Goal: Task Accomplishment & Management: Complete application form

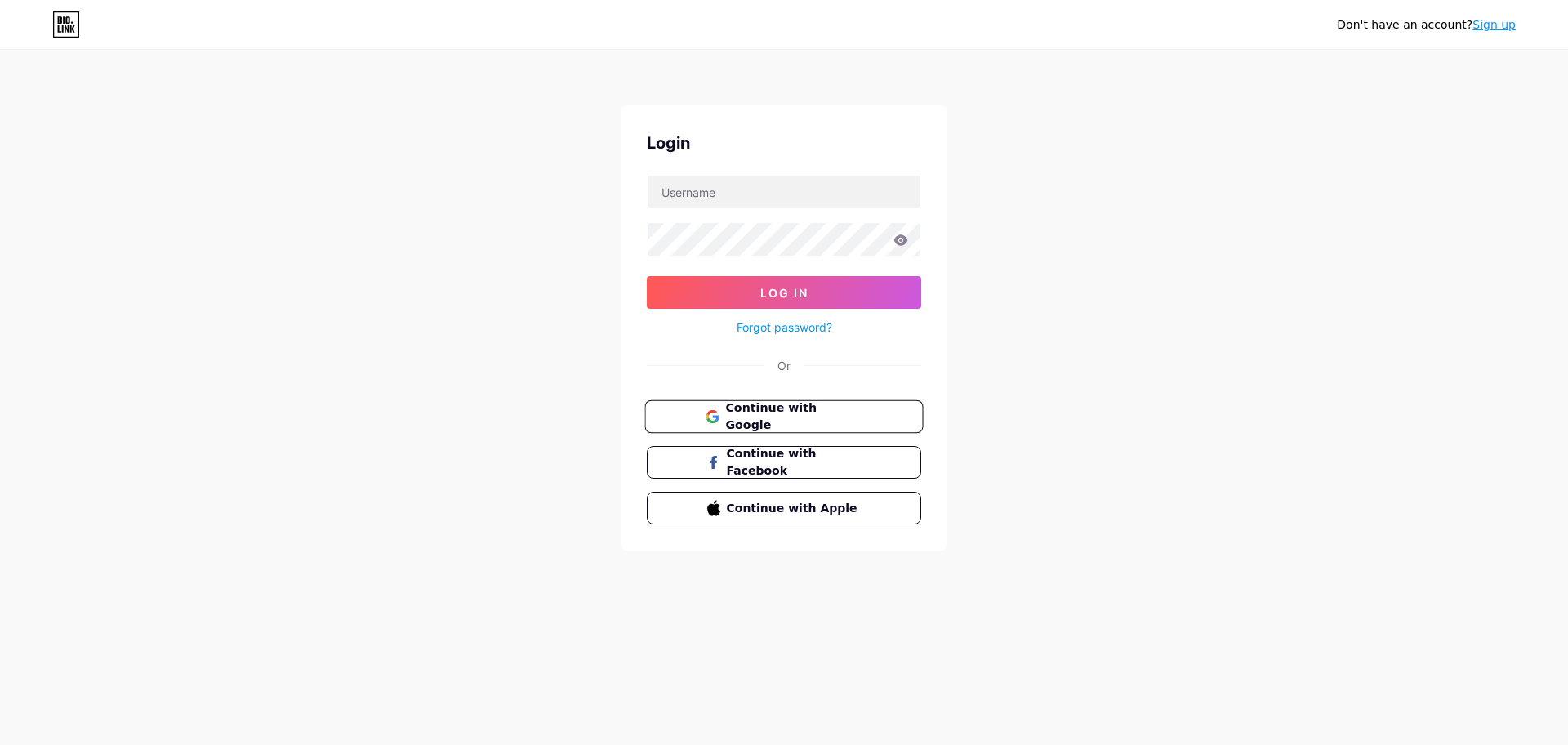
click at [794, 420] on span "Continue with Google" at bounding box center [793, 417] width 136 height 35
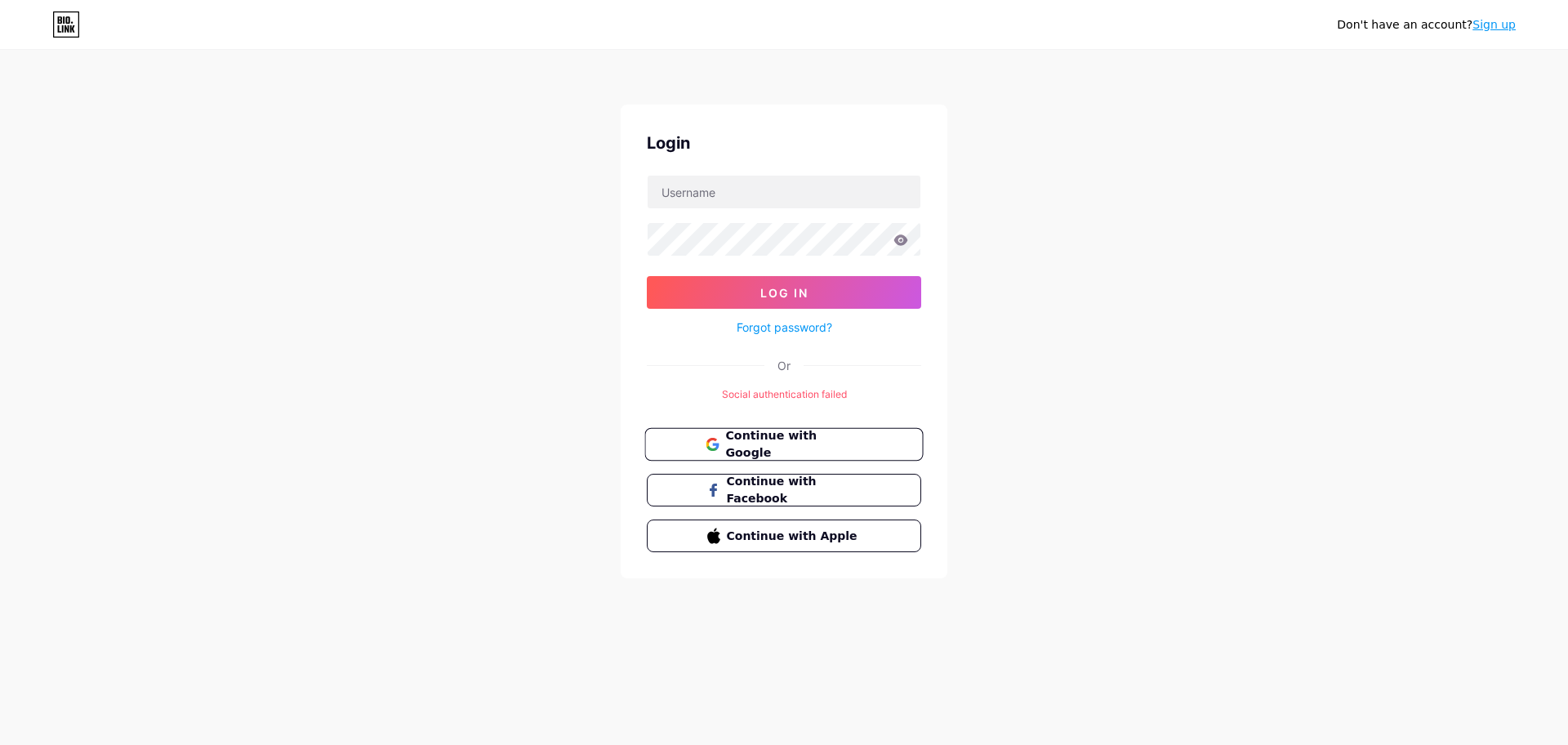
click at [807, 438] on span "Continue with Google" at bounding box center [793, 444] width 136 height 35
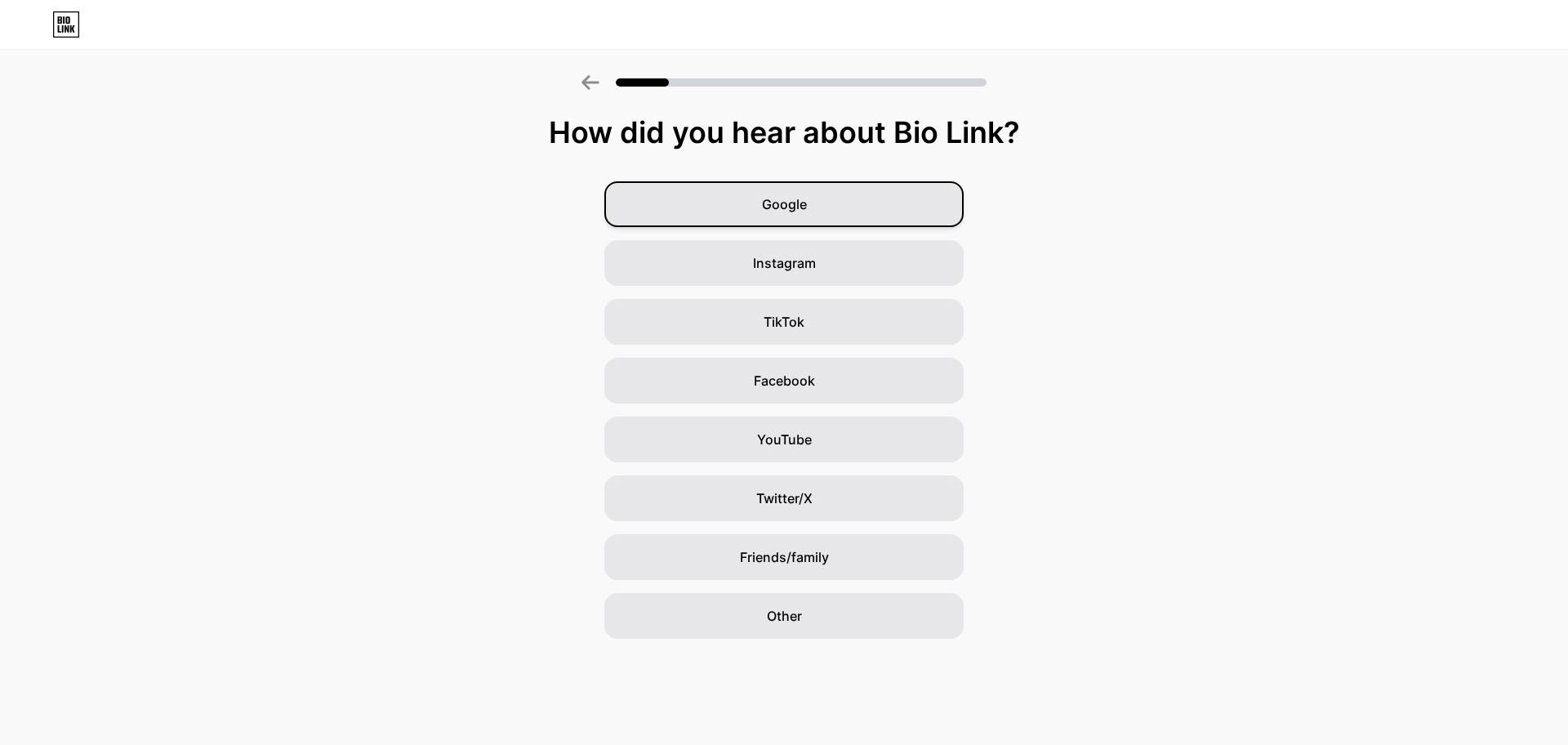
click at [836, 208] on div "Google" at bounding box center [784, 204] width 360 height 45
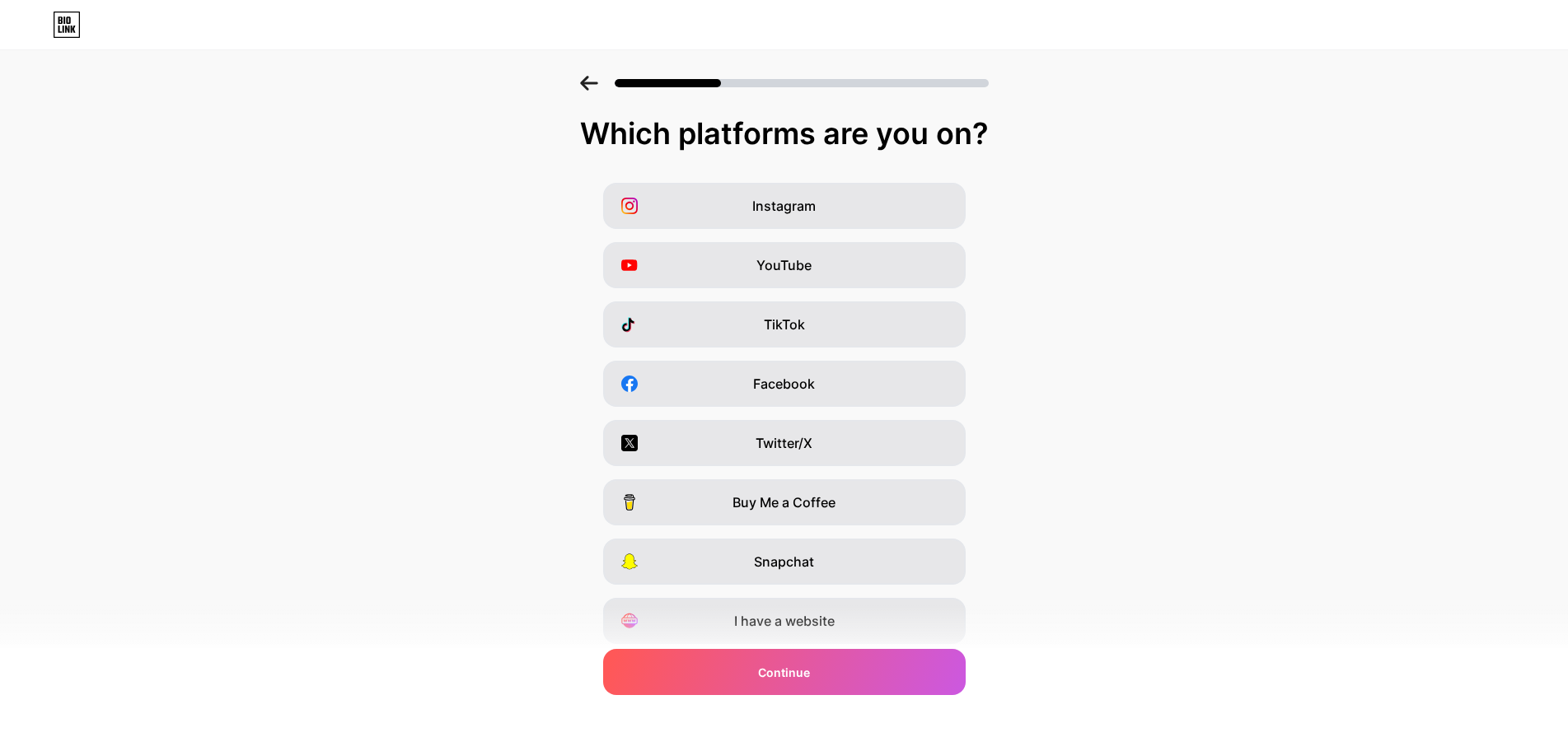
click at [820, 360] on div "Instagram YouTube TikTok Facebook Twitter/X Buy Me a Coffee Snapchat I have a w…" at bounding box center [784, 414] width 1552 height 461
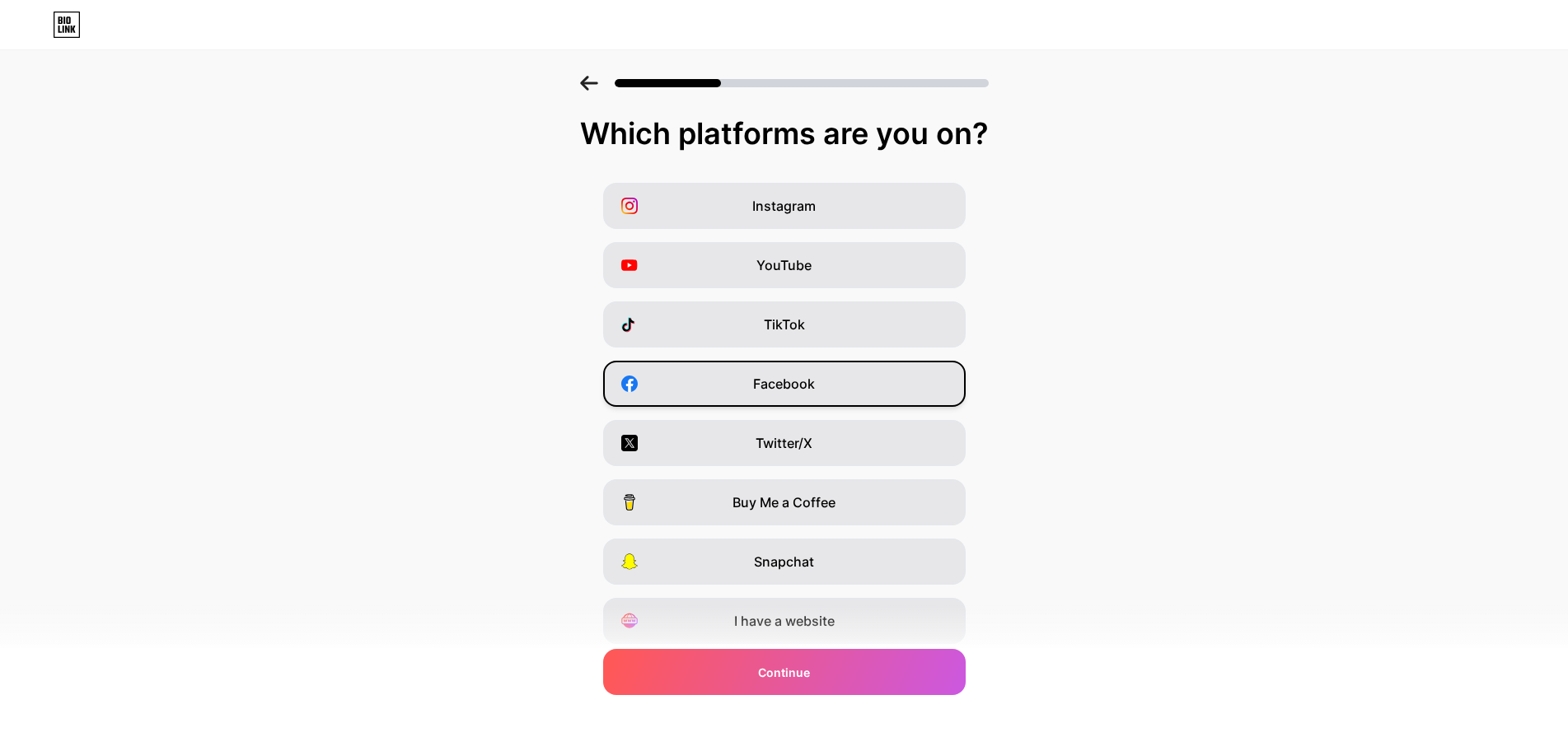
click at [856, 390] on div "Facebook" at bounding box center [785, 383] width 363 height 46
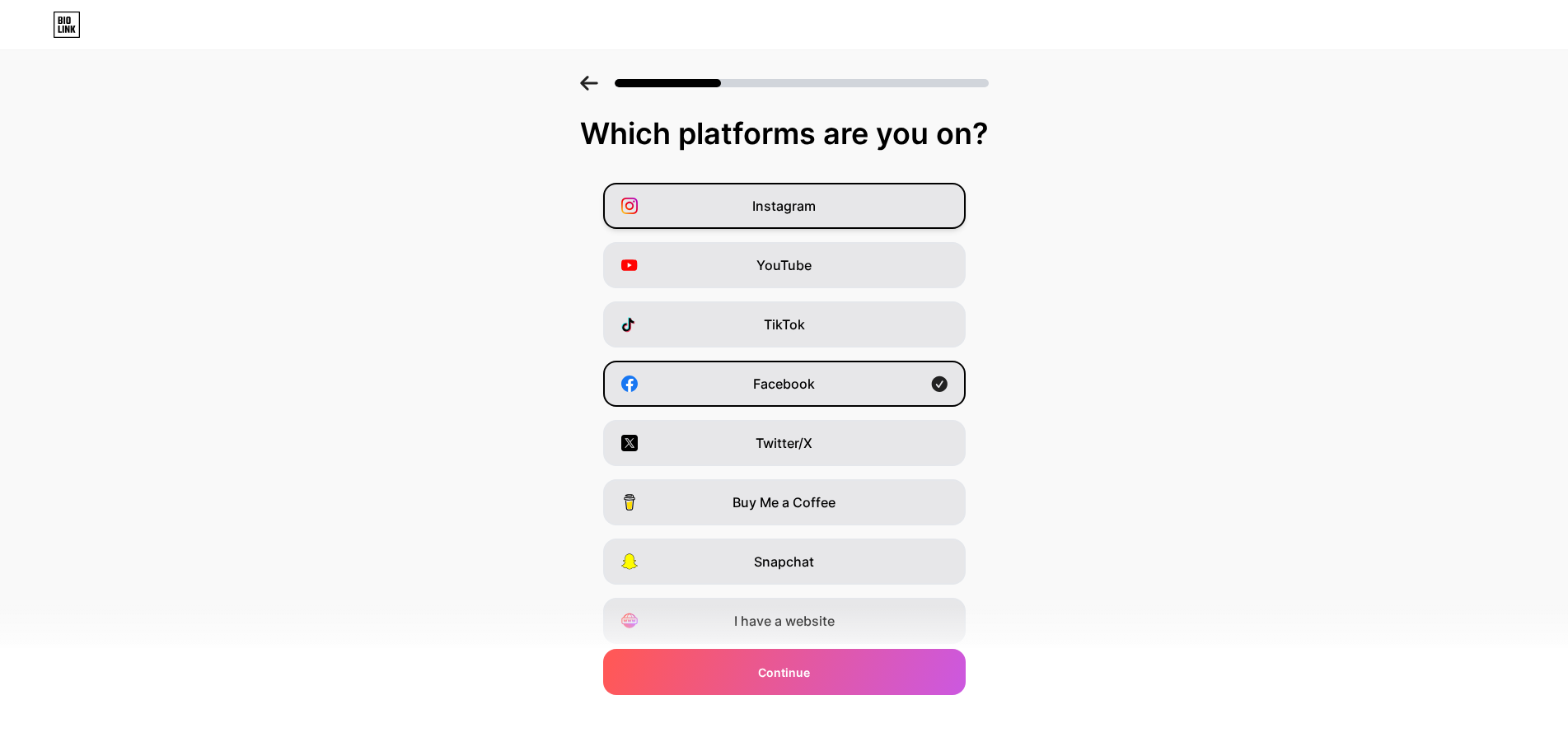
click at [828, 215] on div "Instagram" at bounding box center [785, 206] width 363 height 46
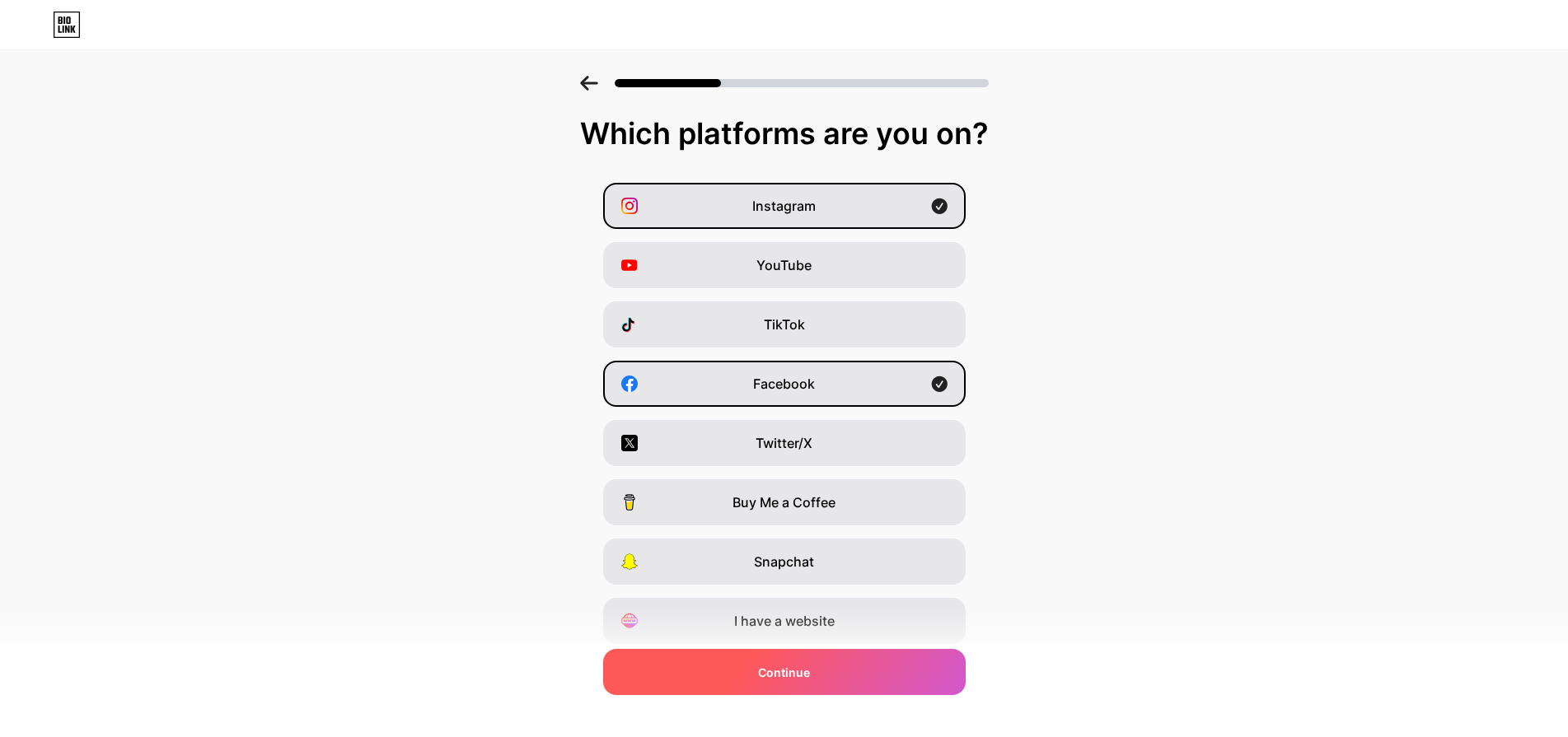
click at [829, 666] on div "Continue" at bounding box center [785, 671] width 363 height 46
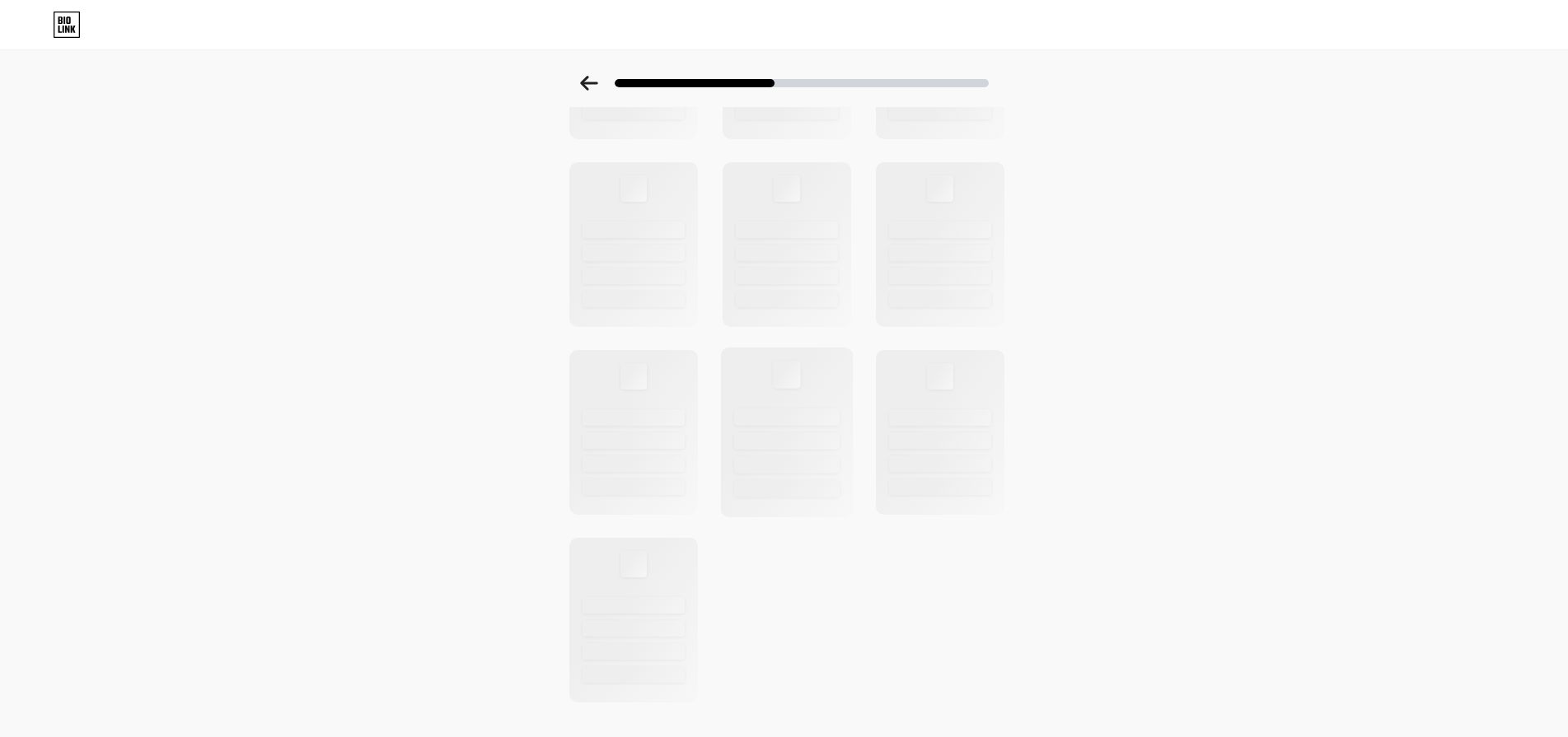
scroll to position [431, 0]
click at [684, 197] on div at bounding box center [633, 196] width 105 height 17
click at [645, 216] on div at bounding box center [633, 220] width 105 height 17
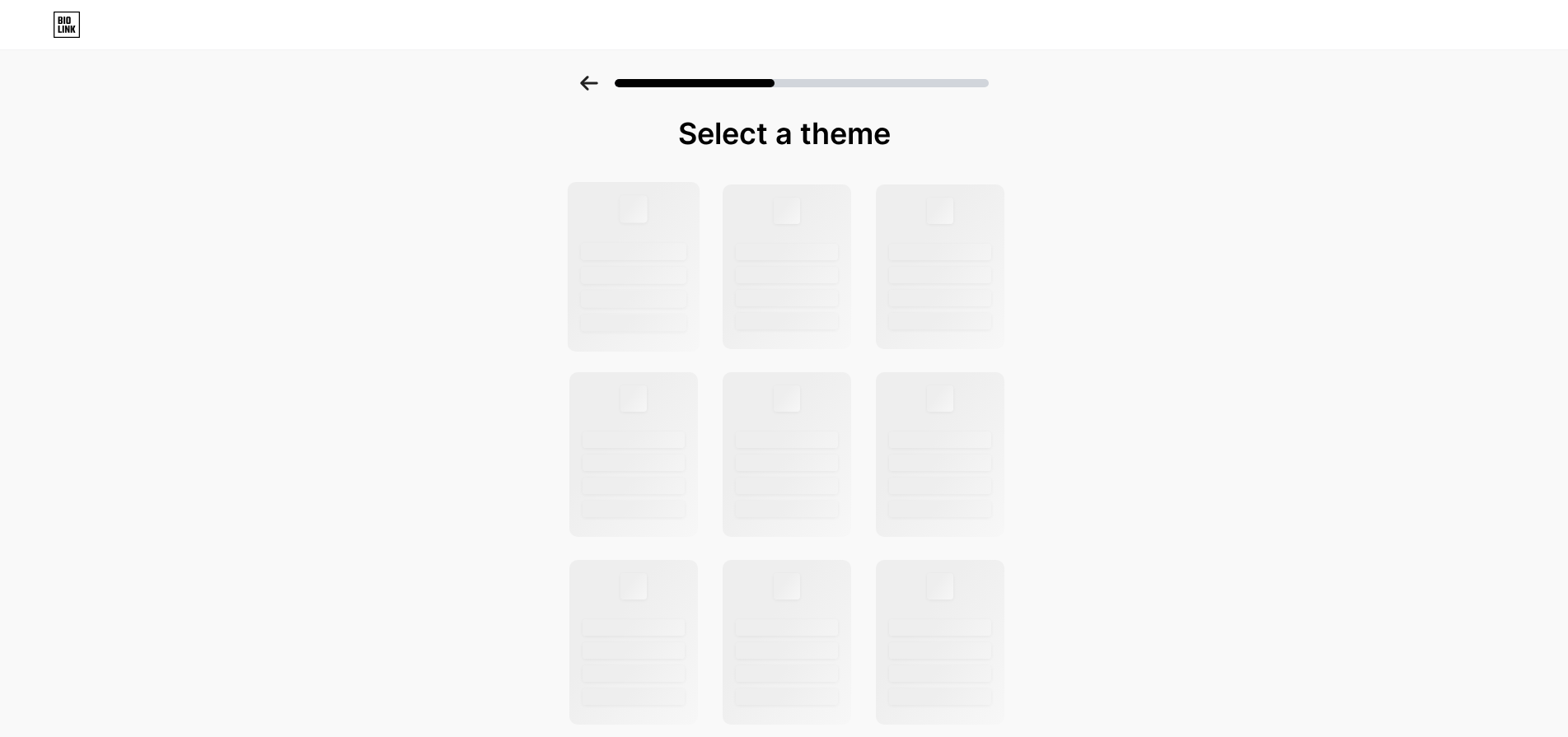
click at [649, 264] on div at bounding box center [633, 267] width 133 height 170
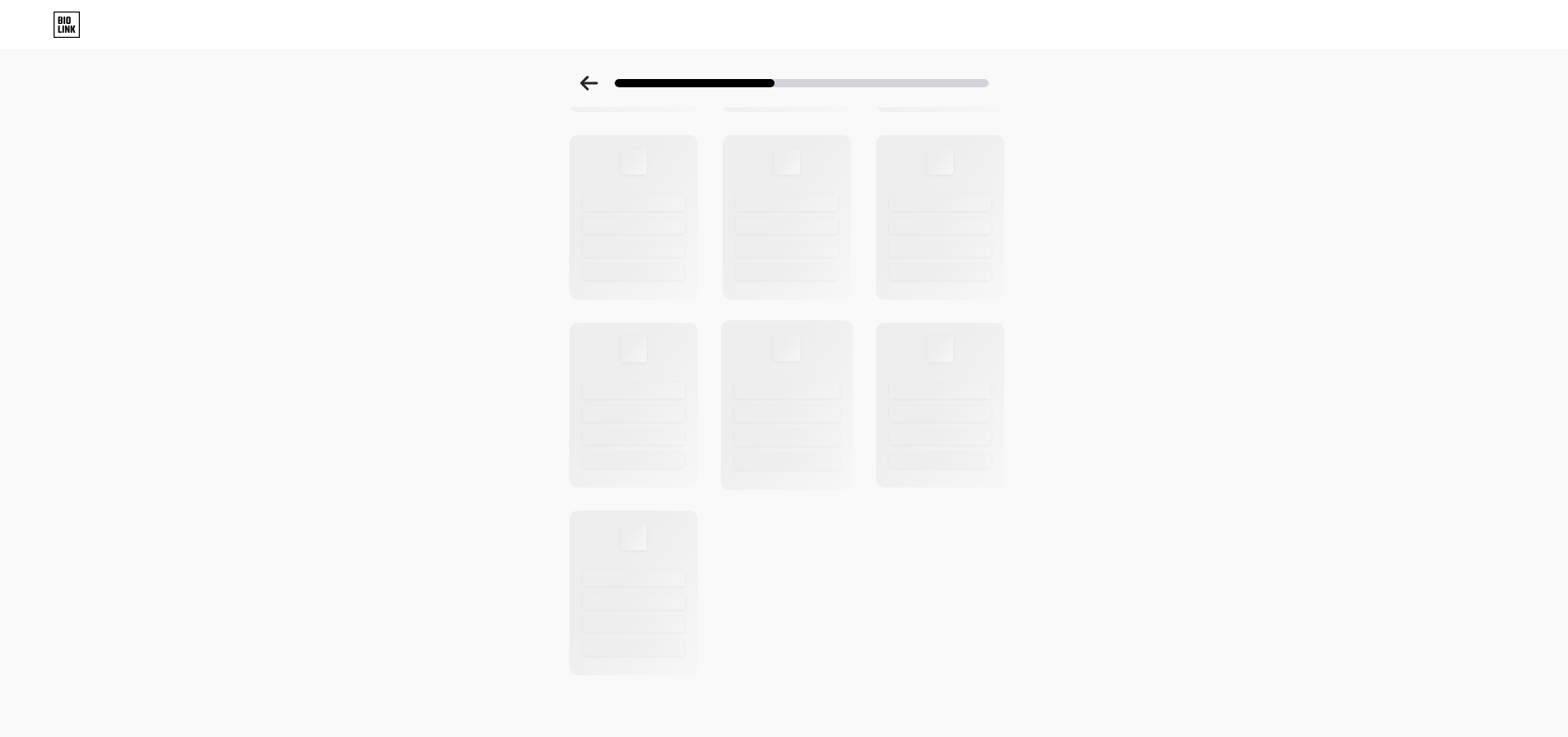
scroll to position [431, 0]
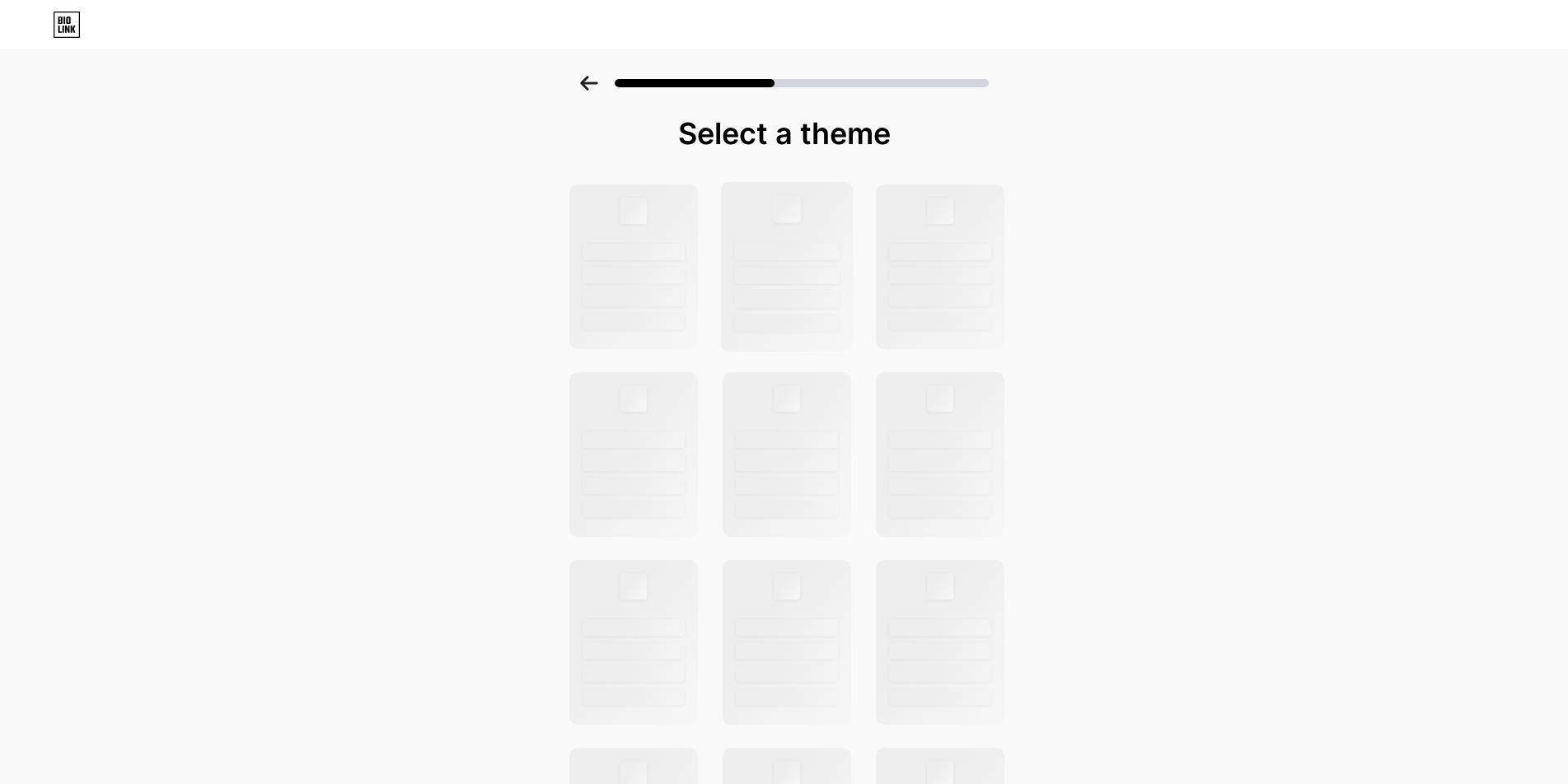
click at [795, 315] on div at bounding box center [786, 322] width 105 height 17
click at [837, 235] on div at bounding box center [787, 267] width 133 height 170
click at [843, 239] on div at bounding box center [787, 267] width 133 height 170
click at [978, 240] on div at bounding box center [939, 267] width 133 height 170
click at [799, 243] on div at bounding box center [786, 251] width 105 height 17
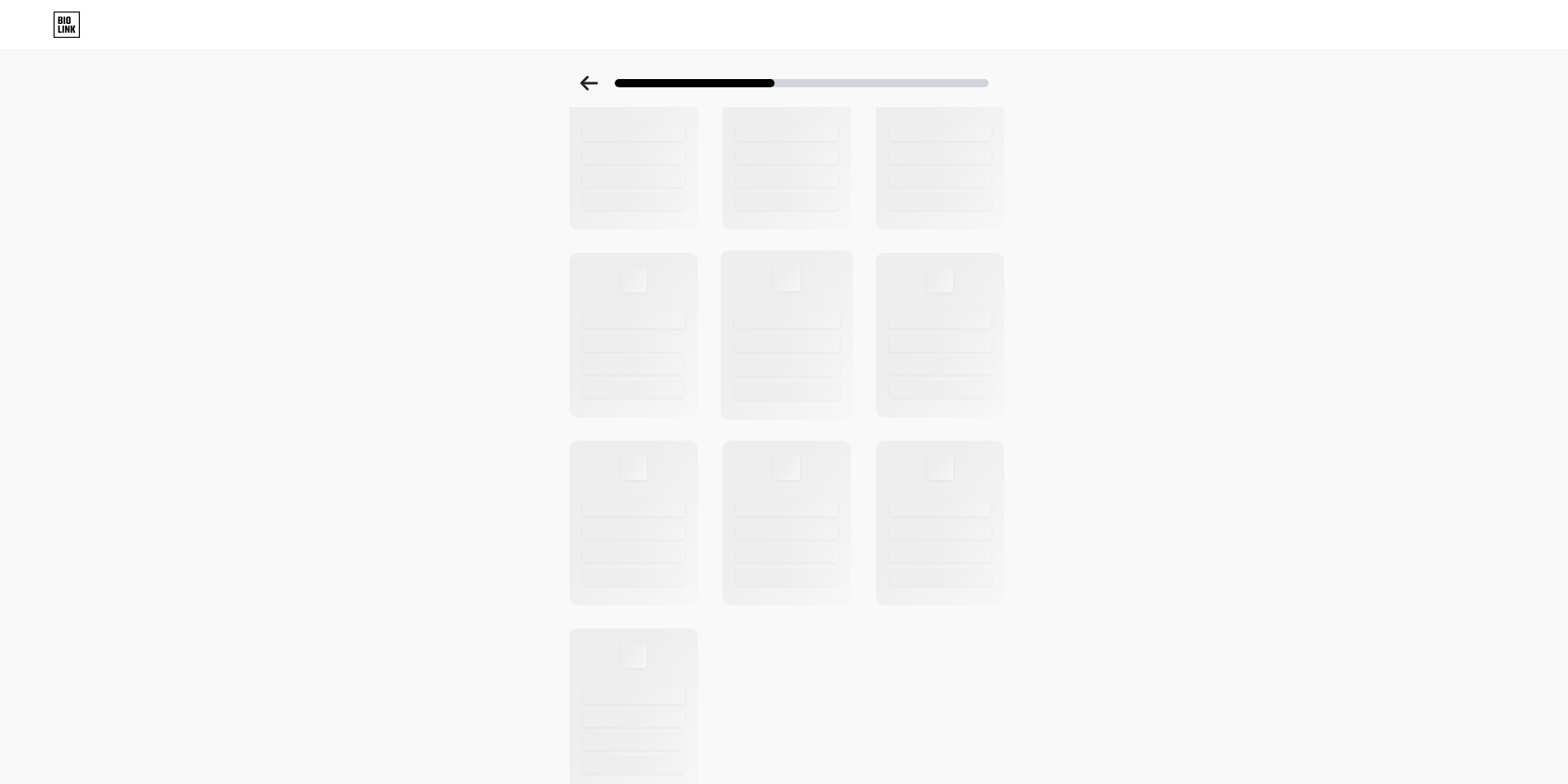
scroll to position [384, 0]
